Goal: Transaction & Acquisition: Obtain resource

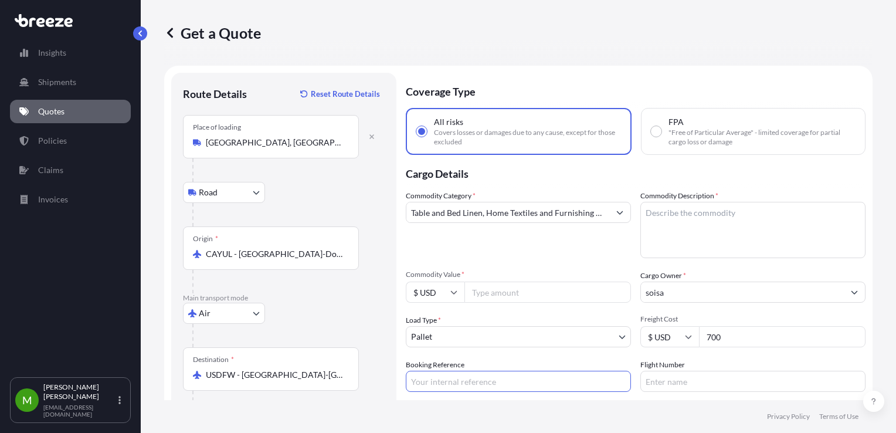
select select "Road"
select select "Air"
select select "Road"
select select "1"
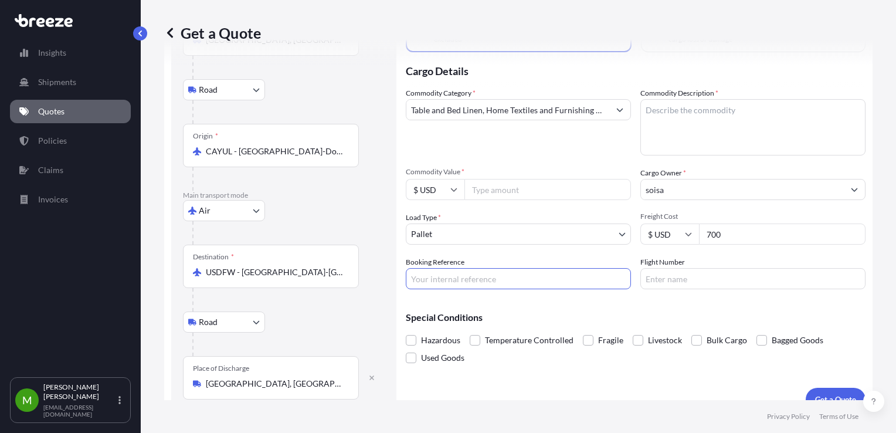
click at [430, 278] on input "Booking Reference" at bounding box center [518, 278] width 225 height 21
paste input "PO 37168"
type input "PO 37168"
click at [504, 196] on input "Commodity Value *" at bounding box center [547, 189] width 166 height 21
type input "47.50"
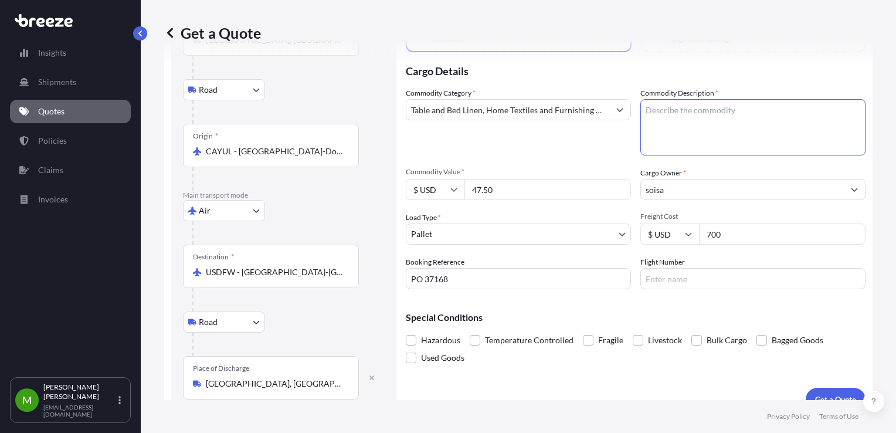
click at [722, 137] on textarea "Commodity Description *" at bounding box center [752, 127] width 225 height 56
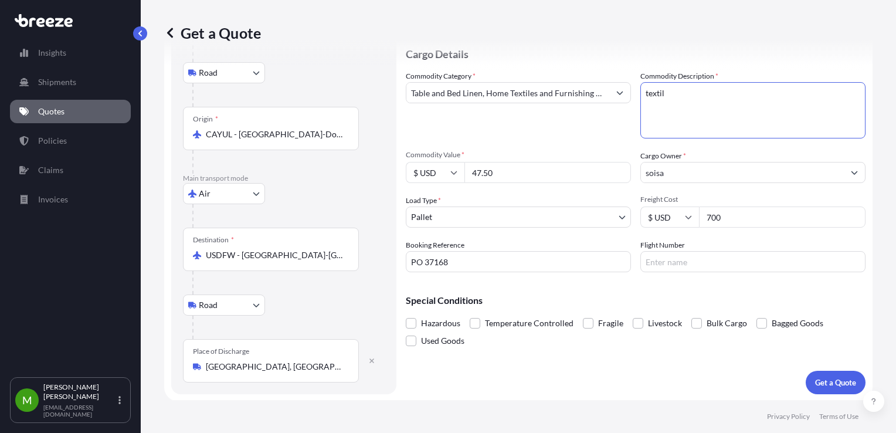
type textarea "textil"
click at [808, 366] on div "Coverage Type All risks Covers losses or damages due to any cause, except for t…" at bounding box center [636, 173] width 460 height 441
click at [819, 379] on p "Get a Quote" at bounding box center [835, 382] width 41 height 12
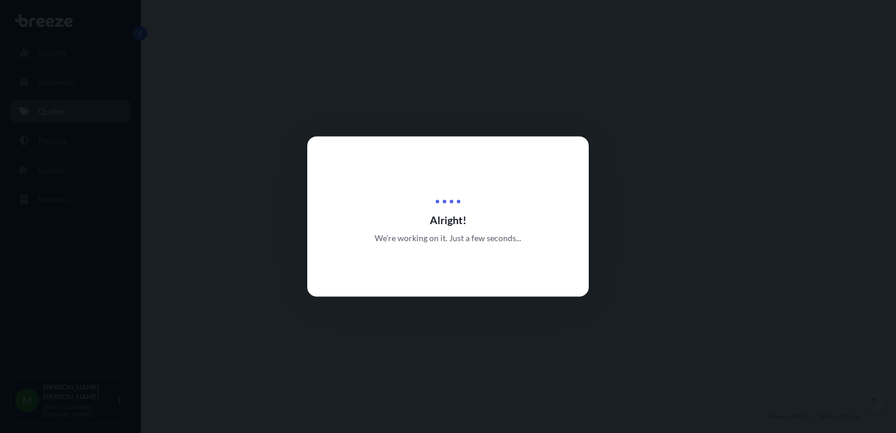
select select "Road"
select select "Air"
select select "Road"
select select "1"
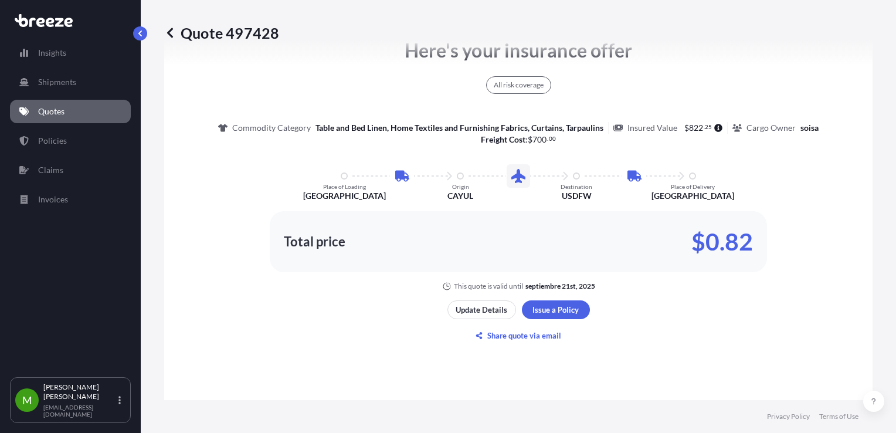
scroll to position [744, 0]
